Goal: Navigation & Orientation: Find specific page/section

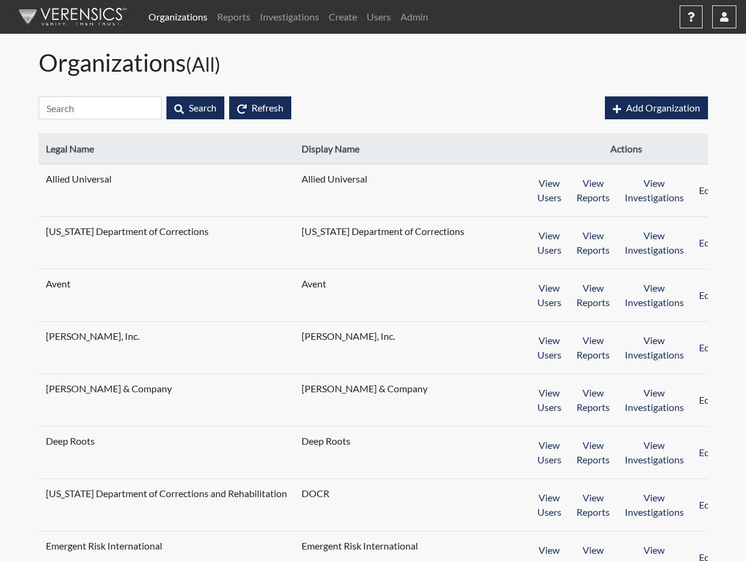
click at [405, 86] on div "Search Refresh" at bounding box center [313, 108] width 548 height 52
